Goal: Task Accomplishment & Management: Manage account settings

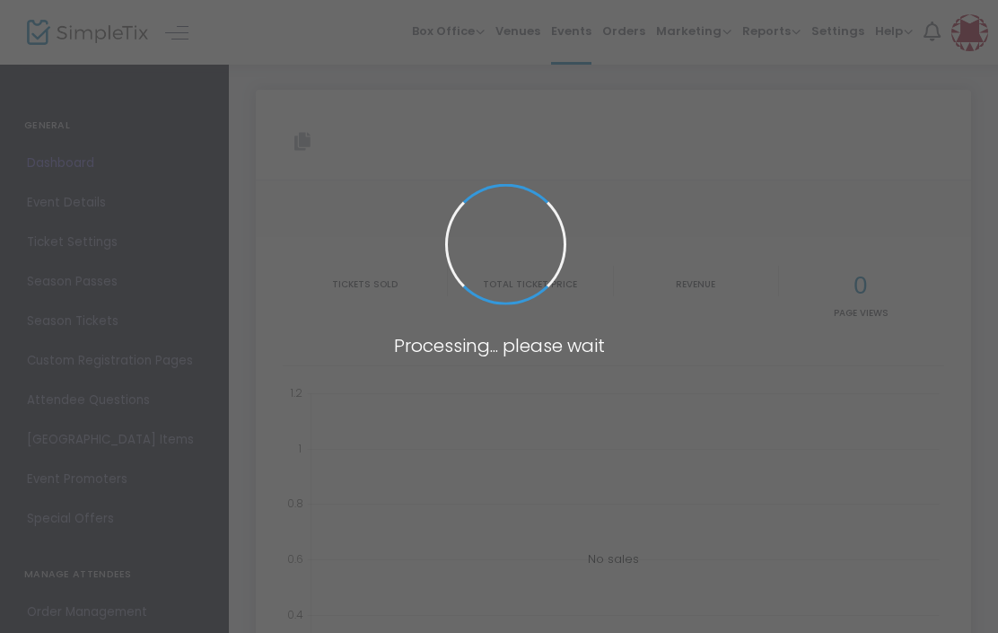
type input "[URL][DOMAIN_NAME]"
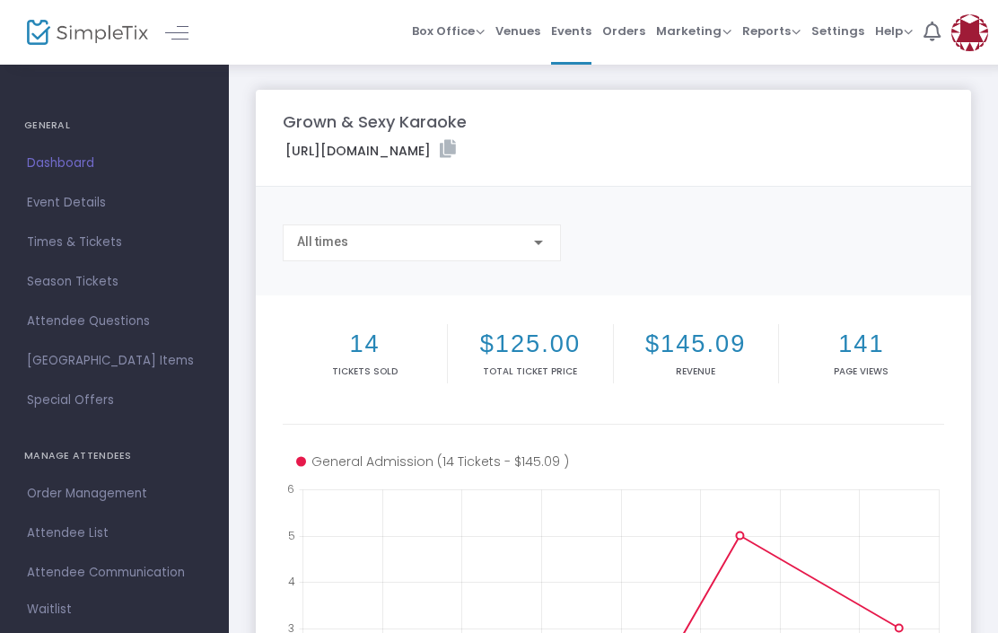
click at [96, 211] on span "Event Details" at bounding box center [114, 202] width 175 height 23
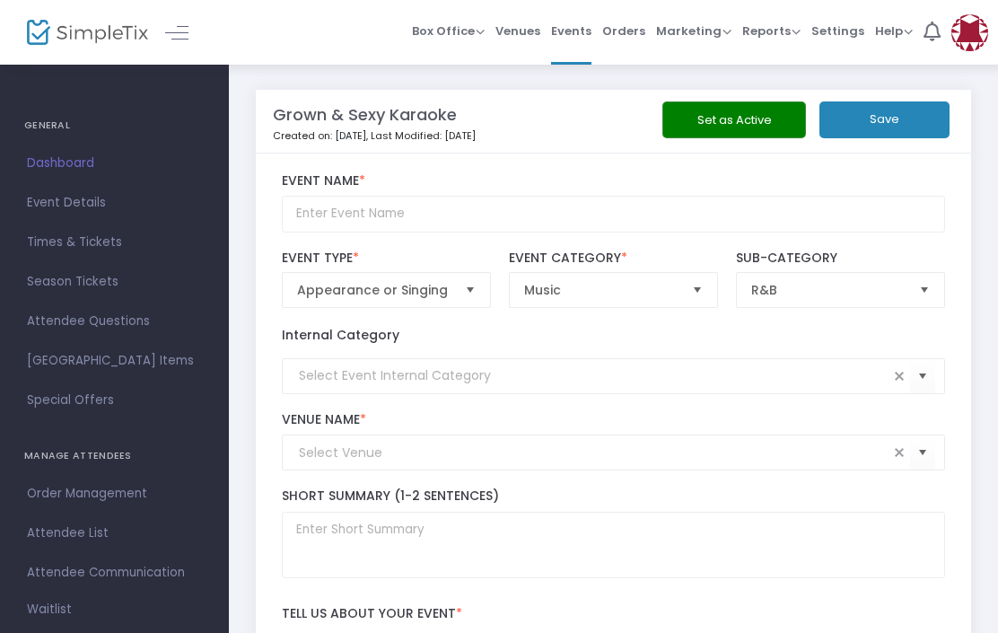
click at [112, 242] on span "Times & Tickets" at bounding box center [114, 242] width 175 height 23
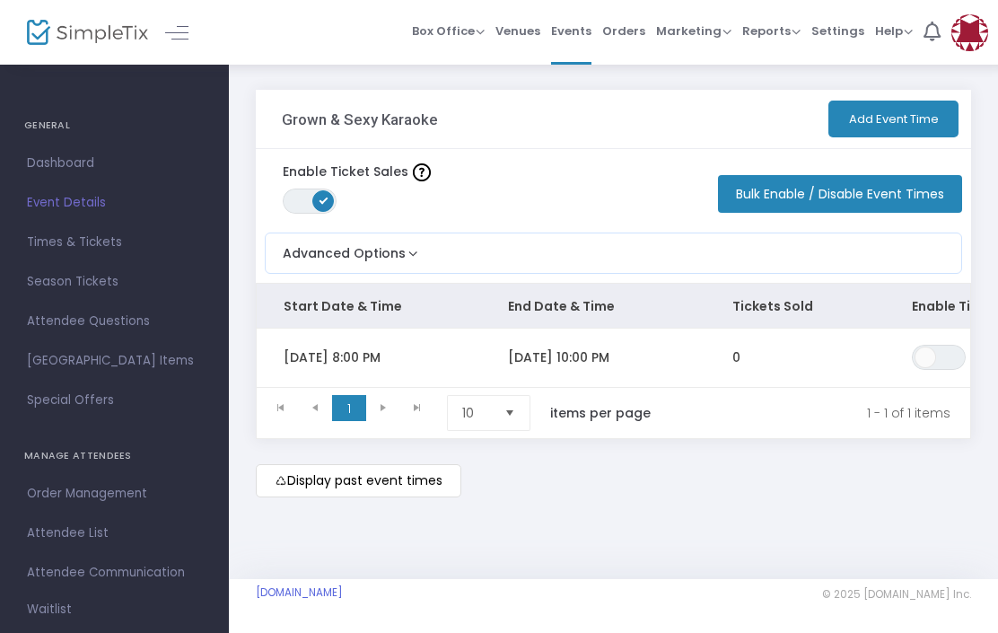
click at [900, 194] on button "Bulk Enable / Disable Event Times" at bounding box center [840, 194] width 244 height 38
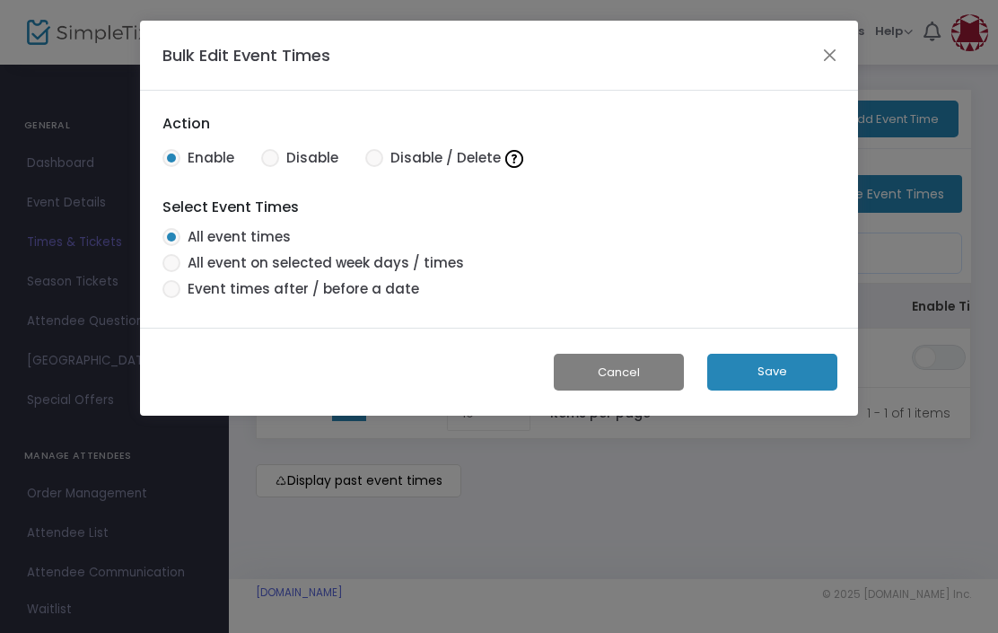
click at [370, 157] on span at bounding box center [374, 158] width 18 height 18
click at [374, 167] on input "Disable / Delete" at bounding box center [374, 167] width 1 height 1
radio input "true"
click at [779, 374] on button "Save" at bounding box center [773, 372] width 130 height 37
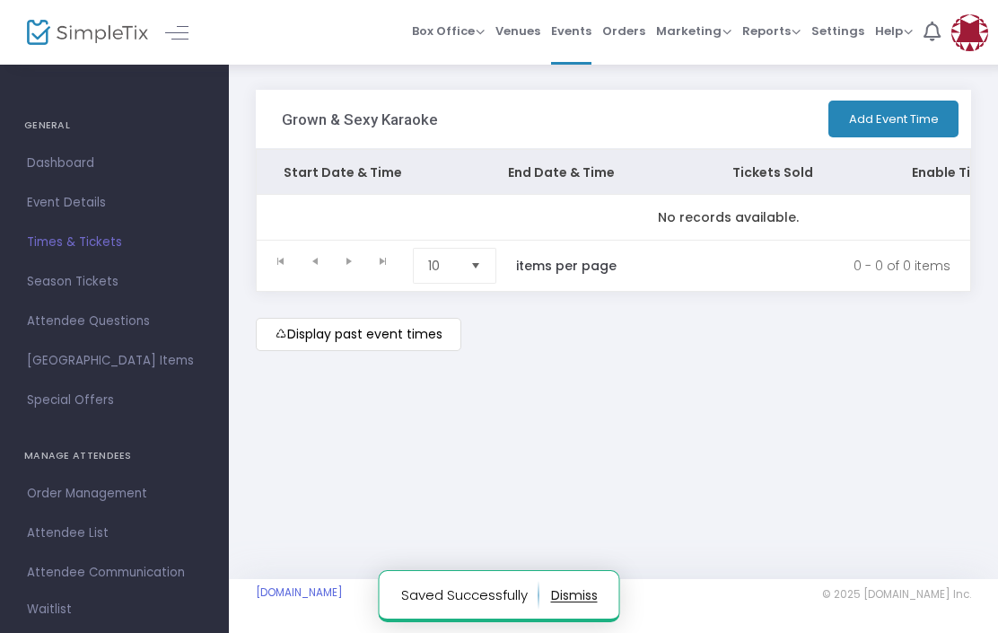
click at [87, 171] on span "Dashboard" at bounding box center [114, 163] width 175 height 23
